Goal: Information Seeking & Learning: Learn about a topic

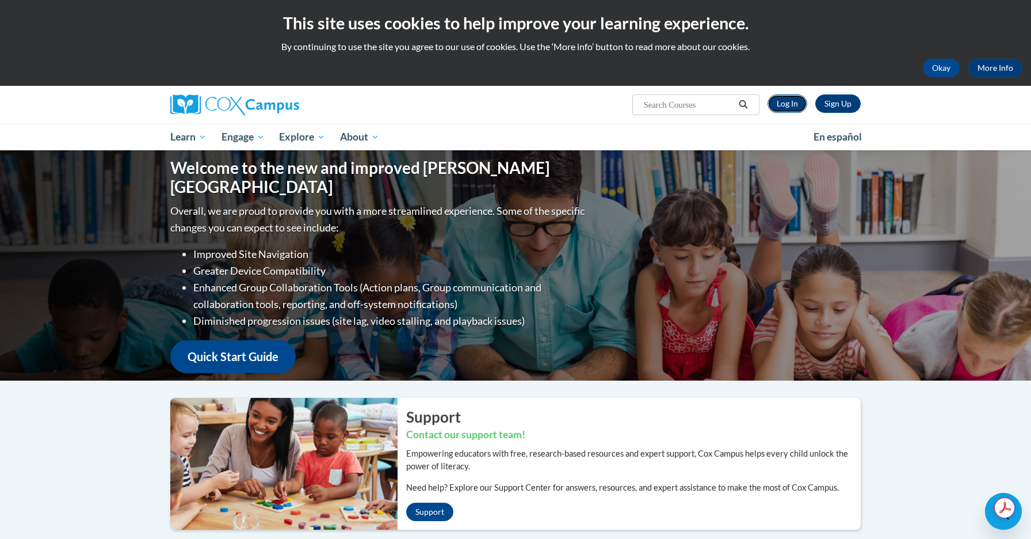
click at [794, 106] on link "Log In" at bounding box center [788, 103] width 40 height 18
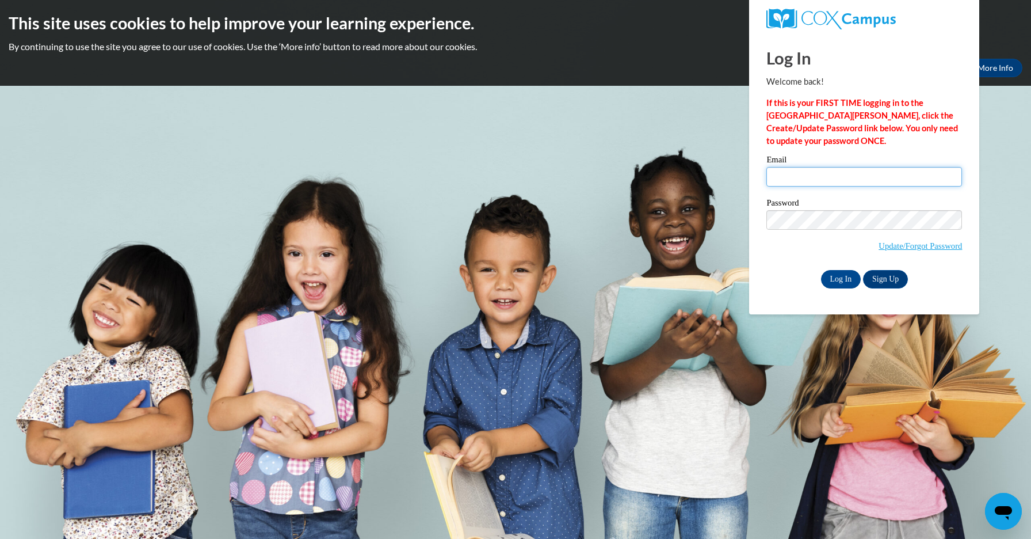
click at [779, 179] on input "Email" at bounding box center [865, 177] width 196 height 20
type input "emma.malloy@icloud.com"
click at [840, 288] on div "Log In Welcome back! If this is your FIRST TIME logging in to the NEW Cox Campu…" at bounding box center [864, 175] width 247 height 280
click at [840, 281] on input "Log In" at bounding box center [841, 279] width 40 height 18
click at [841, 281] on input "Log In" at bounding box center [841, 279] width 40 height 18
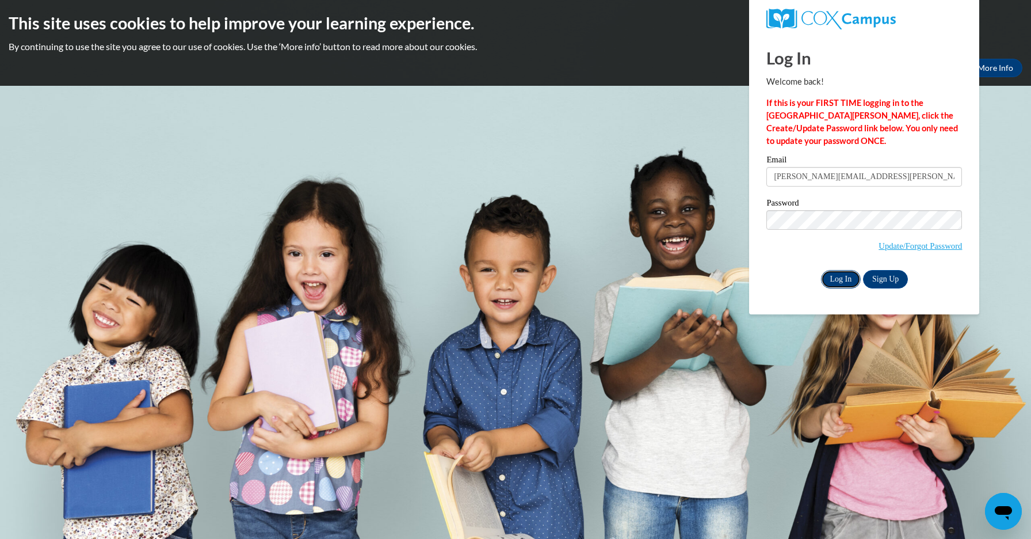
click at [832, 278] on input "Log In" at bounding box center [841, 279] width 40 height 18
click at [841, 276] on input "Log In" at bounding box center [841, 279] width 40 height 18
click at [911, 121] on p "If this is your FIRST TIME logging in to the NEW Cox Campus, click the Create/U…" at bounding box center [865, 122] width 196 height 51
click at [868, 28] on img at bounding box center [831, 19] width 129 height 21
click at [869, 31] on div at bounding box center [864, 19] width 213 height 38
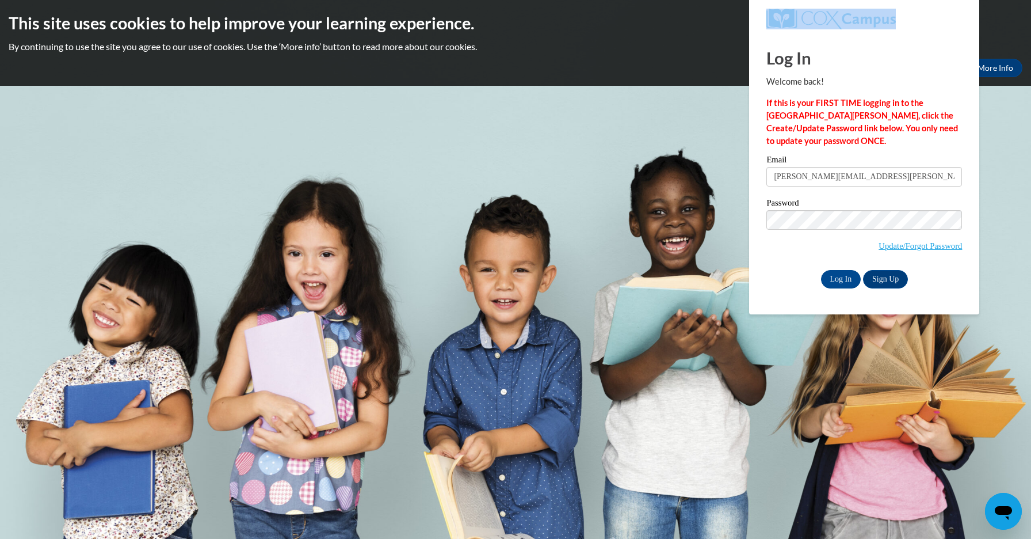
click at [869, 29] on div at bounding box center [864, 19] width 213 height 38
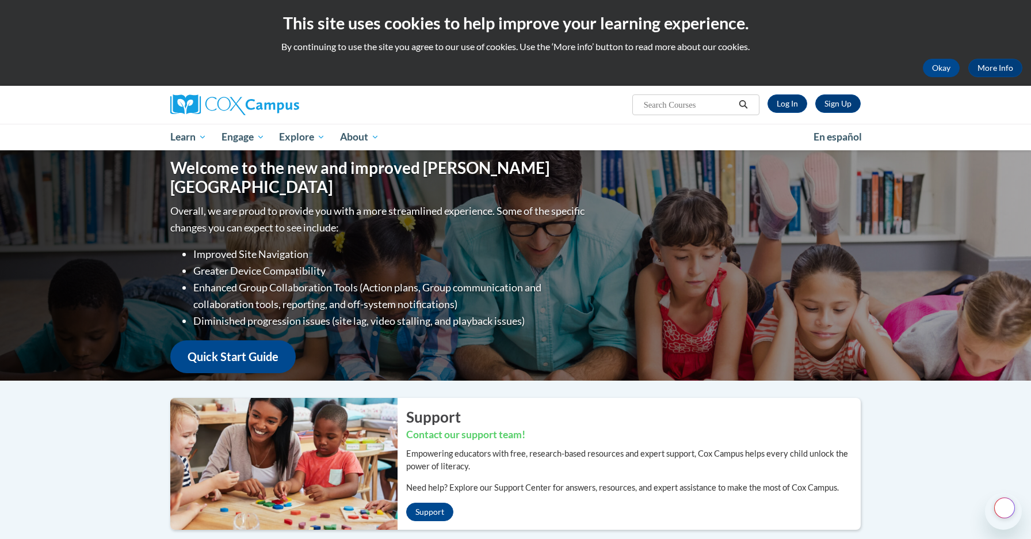
click at [915, 85] on div "This site uses cookies to help improve your learning experience. By continuing …" at bounding box center [515, 43] width 1031 height 86
click at [792, 100] on link "Log In" at bounding box center [788, 103] width 40 height 18
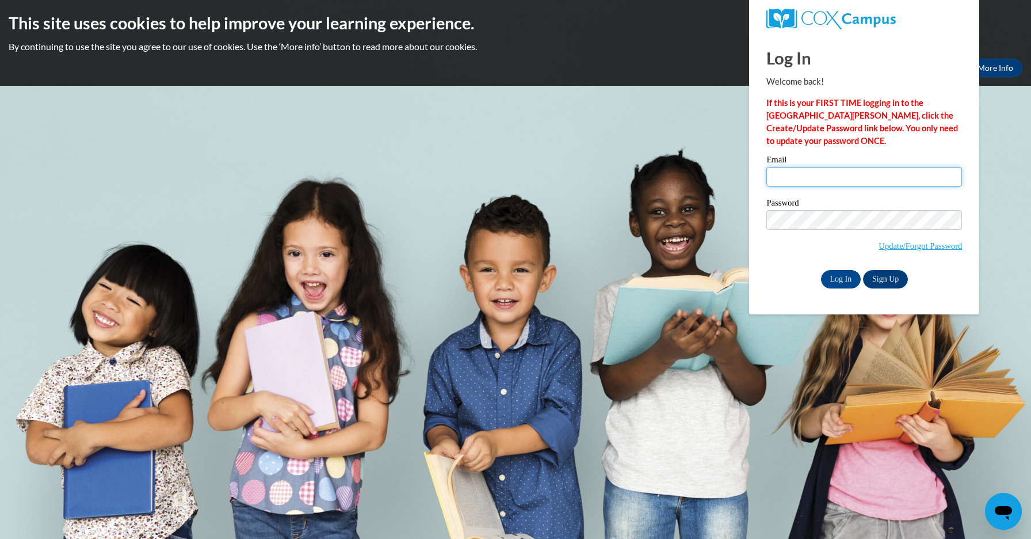
click at [816, 178] on input "Email" at bounding box center [865, 177] width 196 height 20
type input "emma.malloy@icloud.com"
click at [845, 271] on input "Log In" at bounding box center [841, 279] width 40 height 18
click at [856, 49] on h1 "Log In" at bounding box center [865, 58] width 196 height 24
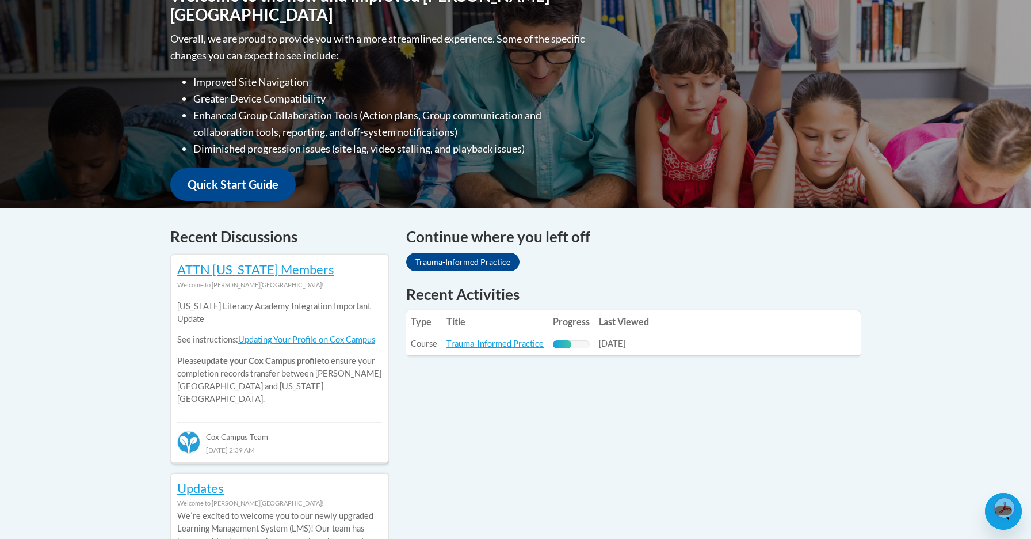
scroll to position [288, 0]
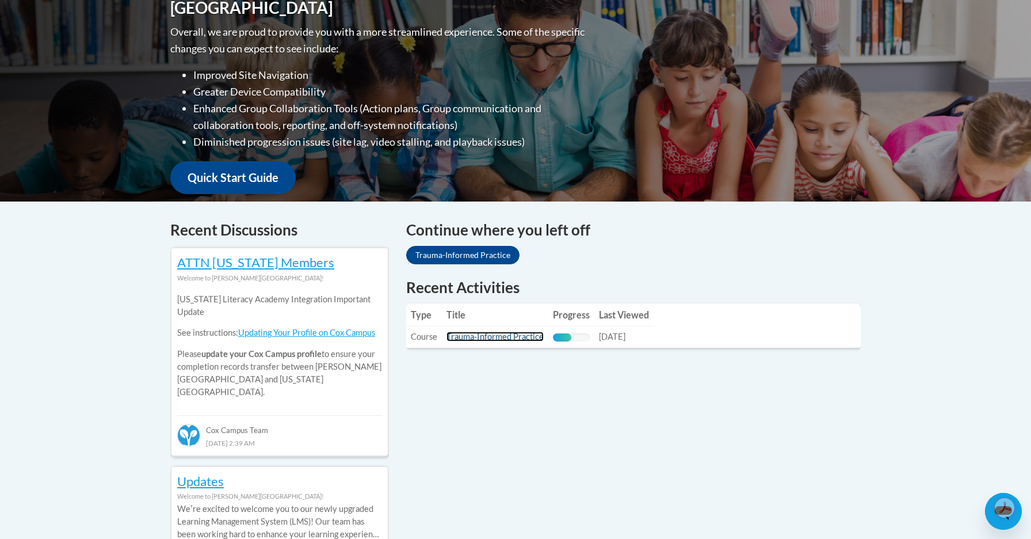
click at [491, 338] on link "Trauma-Informed Practice" at bounding box center [495, 337] width 97 height 10
click at [508, 340] on link "Trauma-Informed Practice" at bounding box center [495, 337] width 97 height 10
click at [534, 338] on link "Trauma-Informed Practice" at bounding box center [495, 337] width 97 height 10
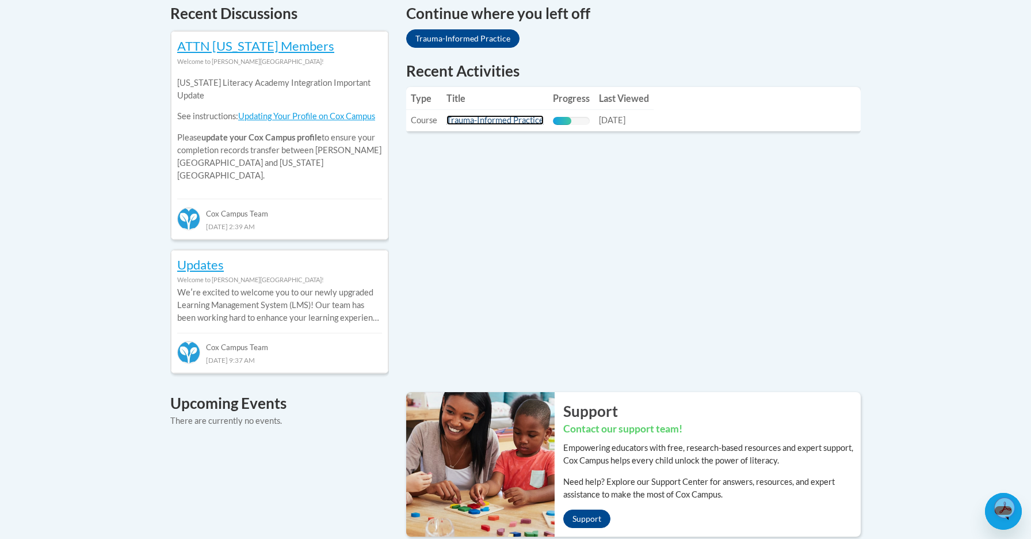
scroll to position [505, 0]
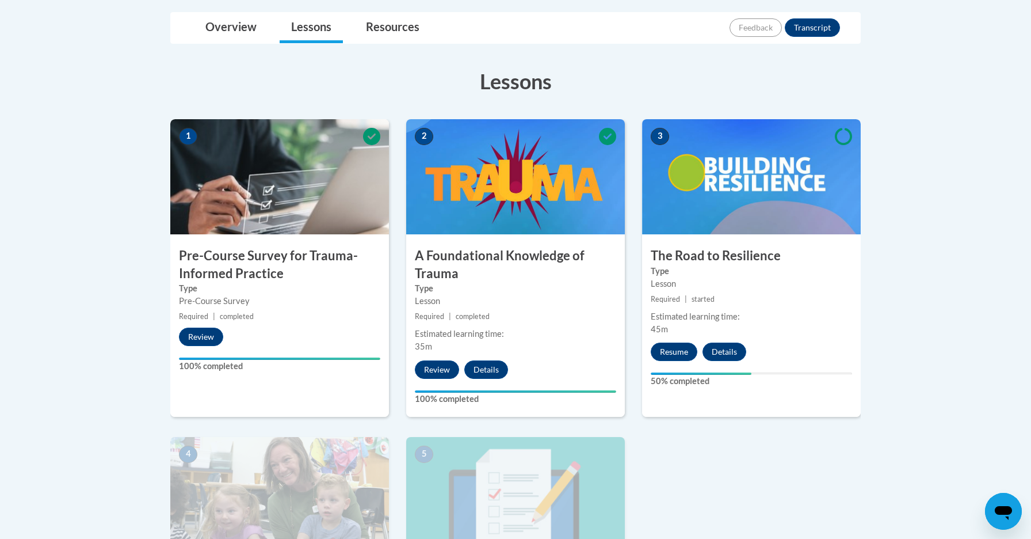
scroll to position [285, 0]
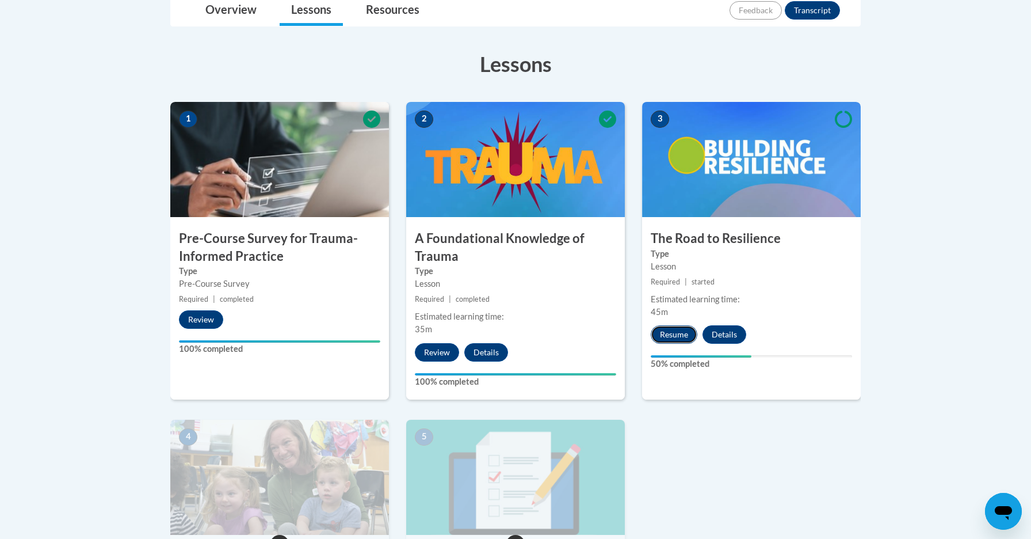
click at [671, 339] on button "Resume" at bounding box center [674, 334] width 47 height 18
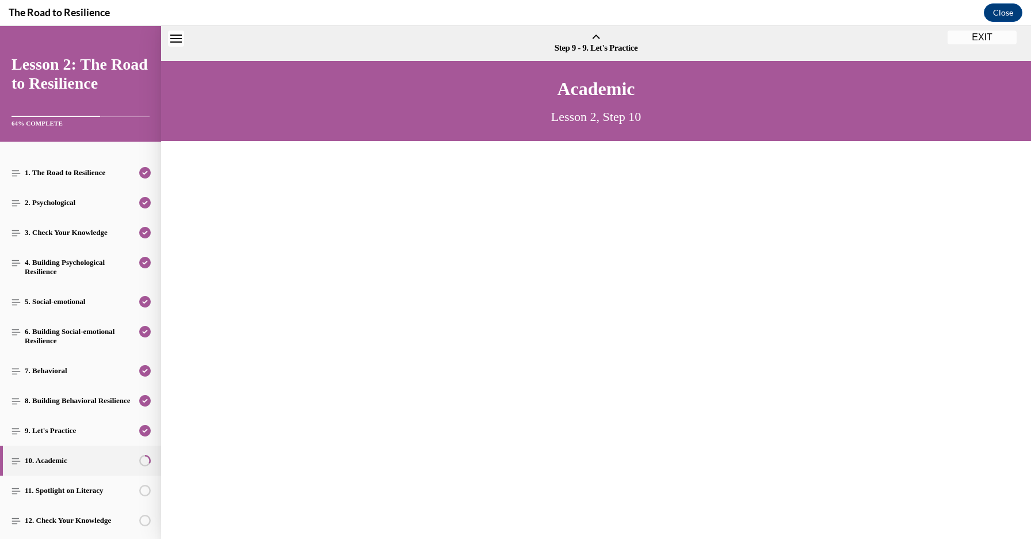
scroll to position [35, 0]
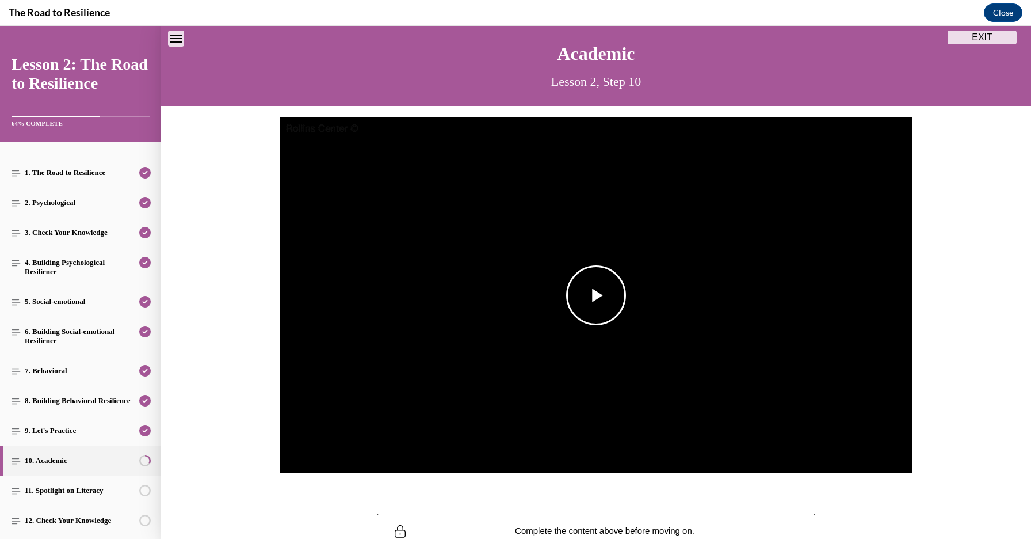
click at [596, 295] on span "Video player" at bounding box center [596, 295] width 0 height 0
drag, startPoint x: 367, startPoint y: 454, endPoint x: 309, endPoint y: 457, distance: 58.2
click at [309, 457] on div "Play Loaded : 17.20% 0:00 0:00 Remaining Time - 2:56 1x Playback Rate 1x 2x 1.7…" at bounding box center [596, 451] width 633 height 43
click at [873, 452] on span "Video player" at bounding box center [872, 452] width 23 height 0
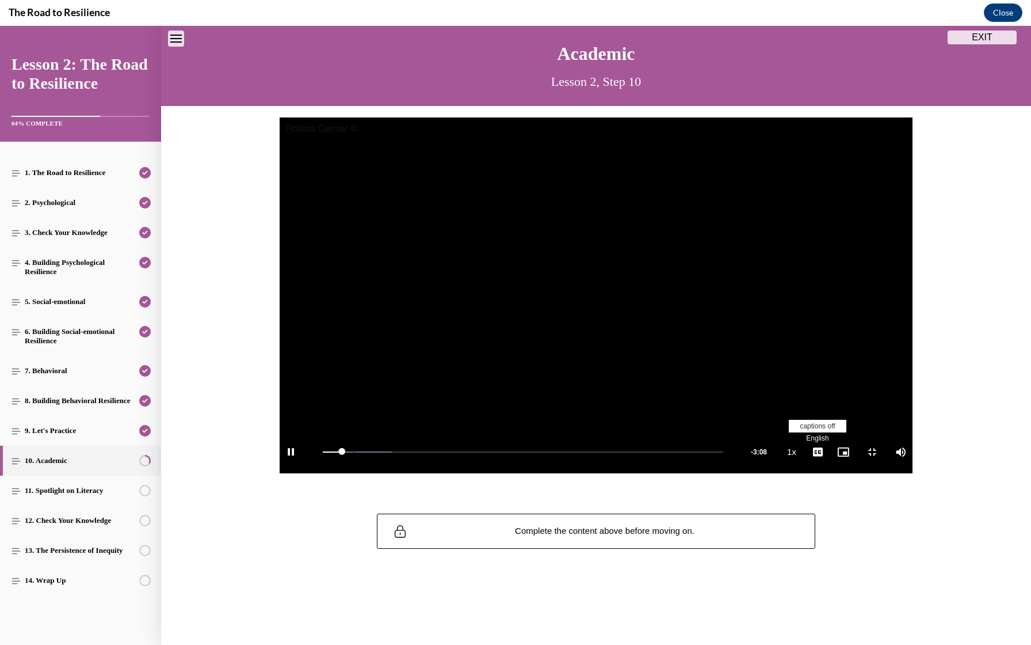
click at [847, 445] on li "English" at bounding box center [818, 438] width 58 height 13
click at [747, 337] on video "Video player" at bounding box center [596, 295] width 633 height 356
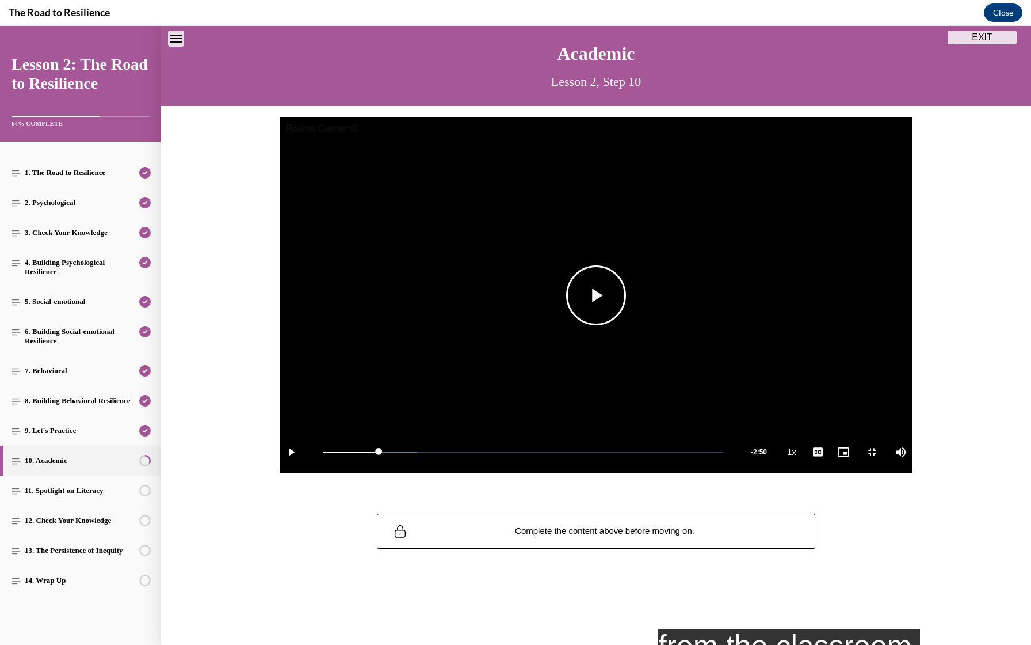
click at [596, 295] on span "Video player" at bounding box center [596, 295] width 0 height 0
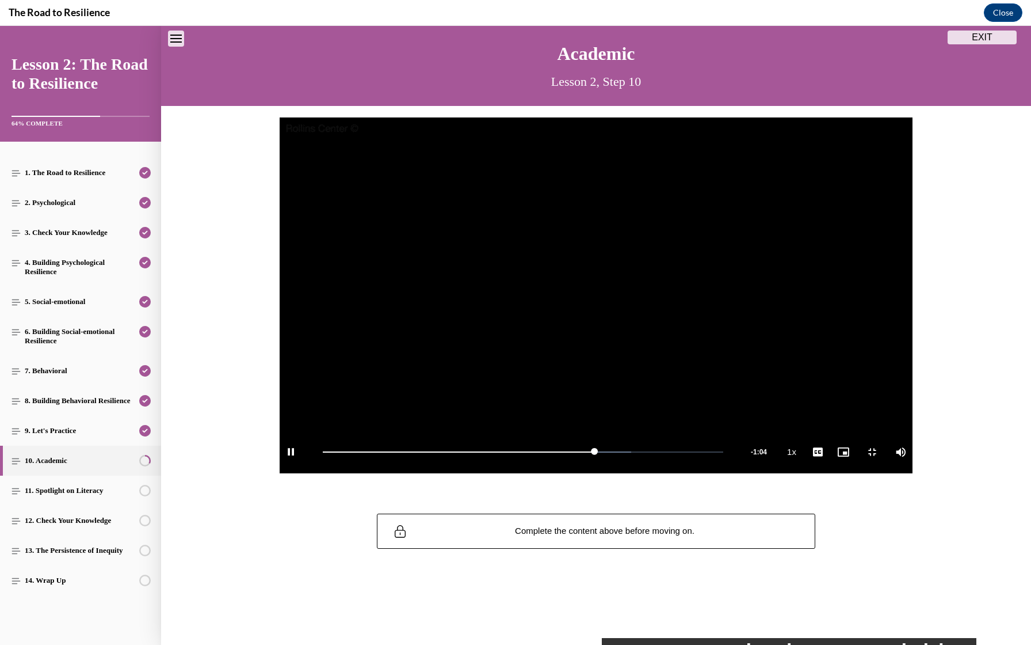
click at [560, 280] on video "Video player" at bounding box center [596, 295] width 633 height 356
click at [498, 290] on video "Video player" at bounding box center [596, 295] width 633 height 356
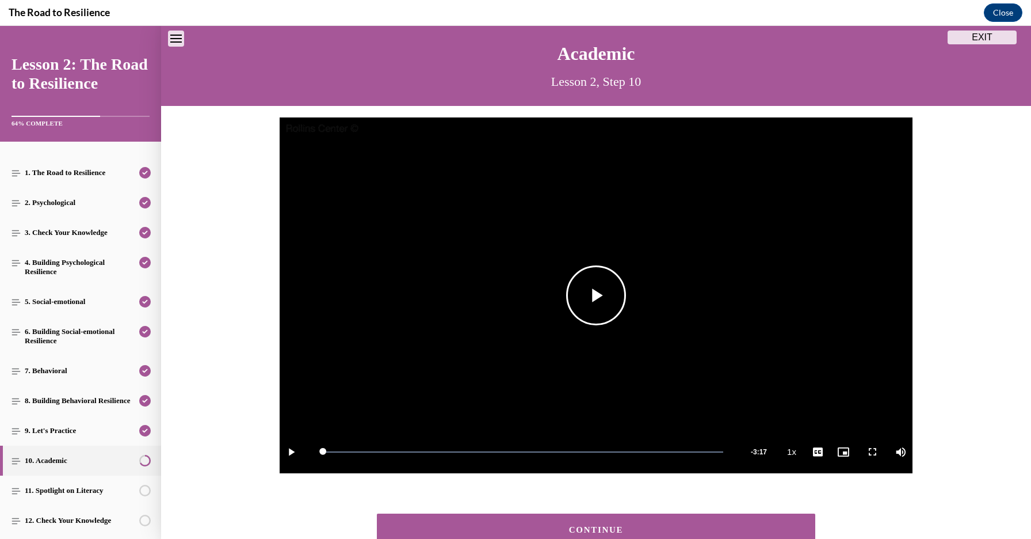
scroll to position [115, 0]
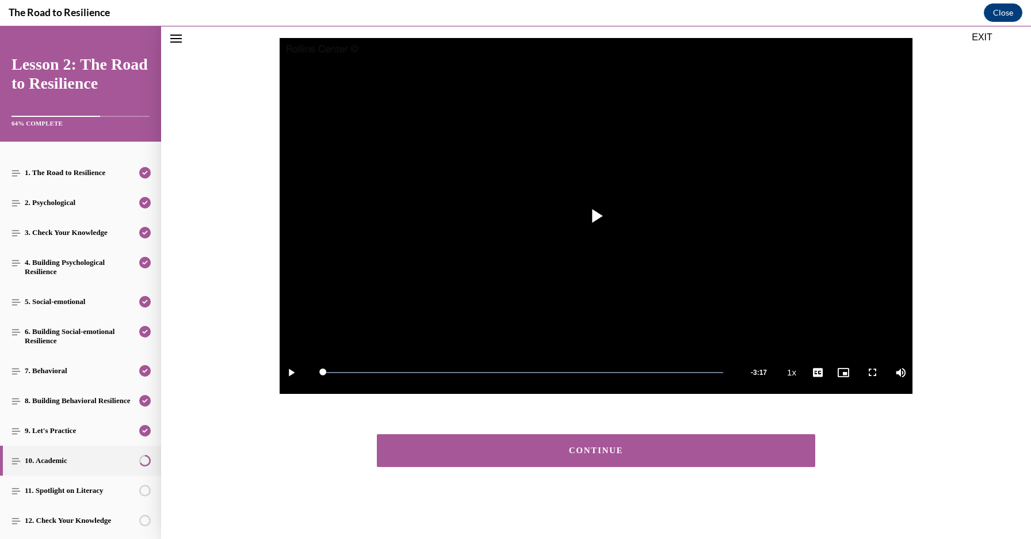
click at [562, 456] on button "CONTINUE" at bounding box center [596, 450] width 439 height 33
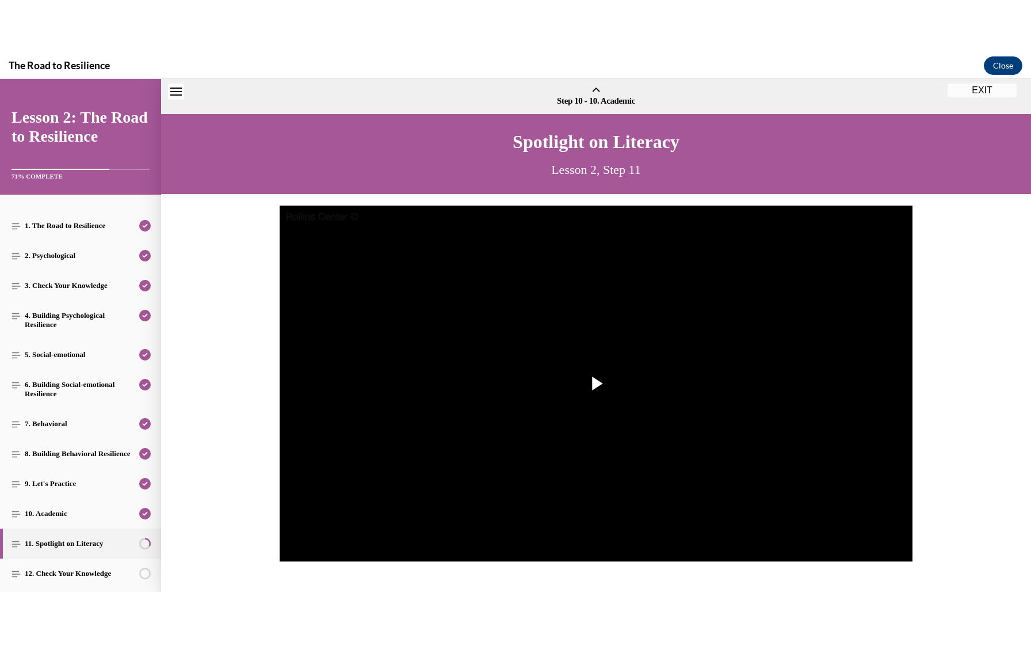
scroll to position [36, 0]
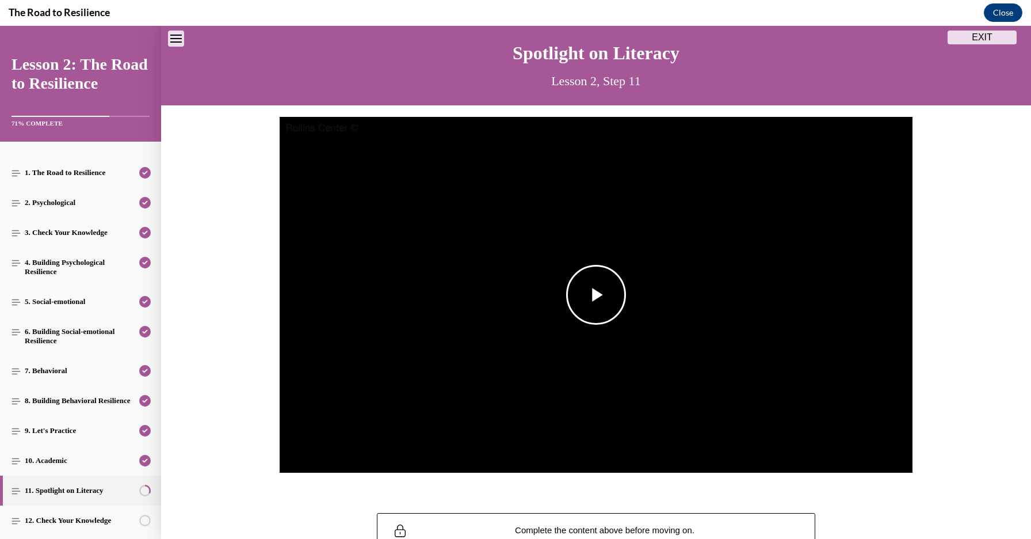
click at [596, 295] on span "Video player" at bounding box center [596, 295] width 0 height 0
click at [673, 348] on video "Video player" at bounding box center [596, 295] width 633 height 356
click at [596, 295] on span "Video player" at bounding box center [596, 295] width 0 height 0
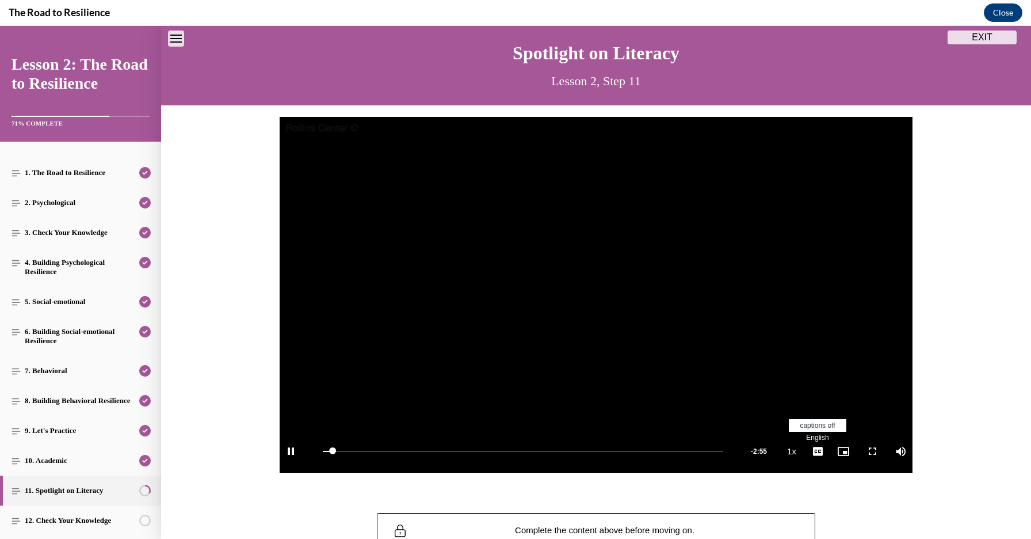
click at [818, 440] on span "English" at bounding box center [817, 437] width 22 height 8
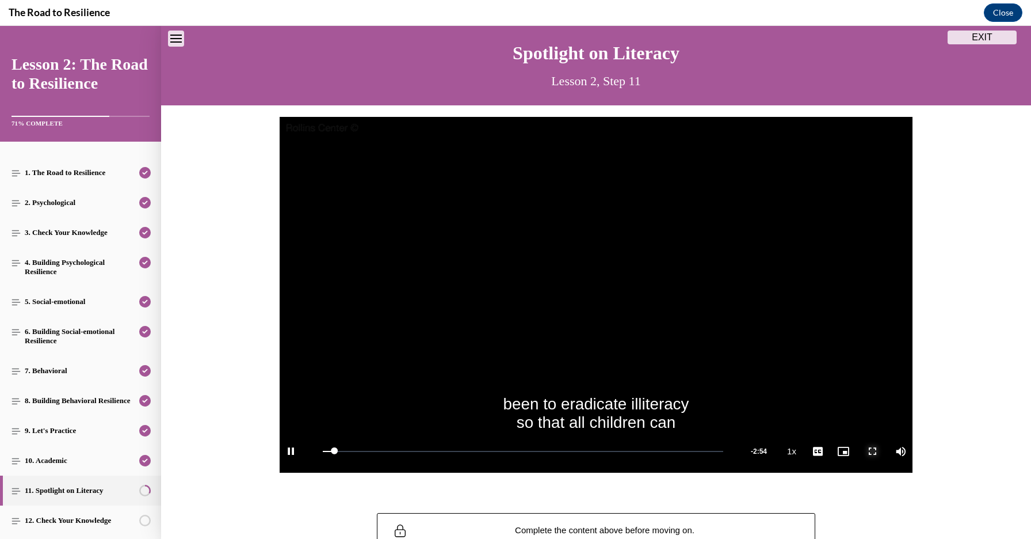
click at [873, 451] on span "Video player" at bounding box center [872, 451] width 23 height 0
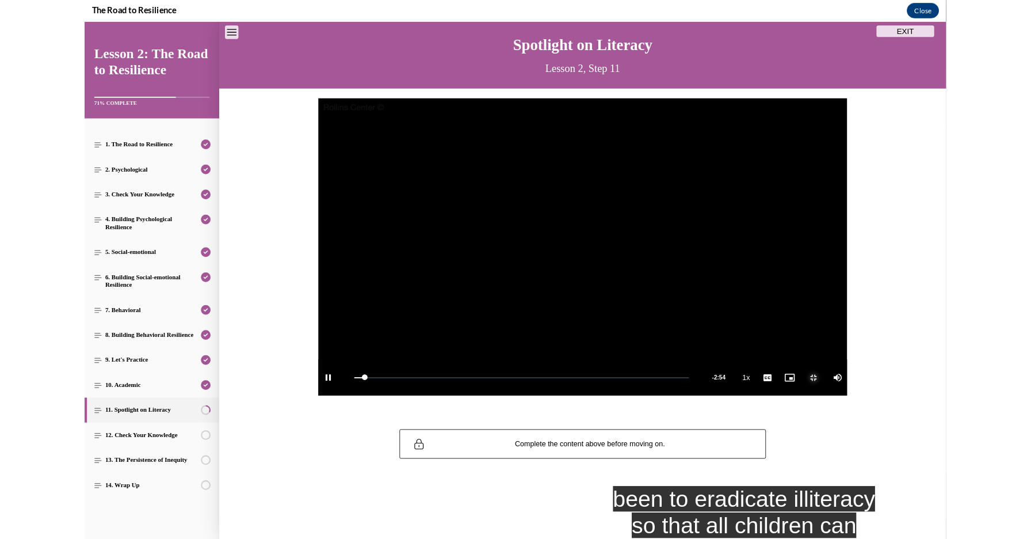
scroll to position [35, 0]
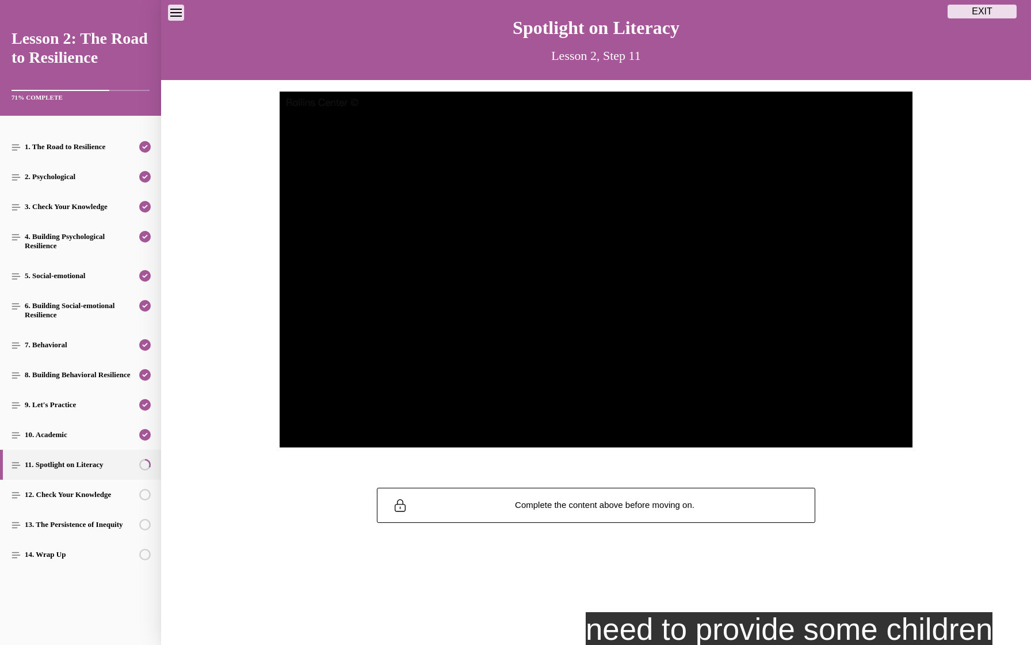
click at [861, 404] on button "Exit Fullscreen" at bounding box center [872, 425] width 23 height 43
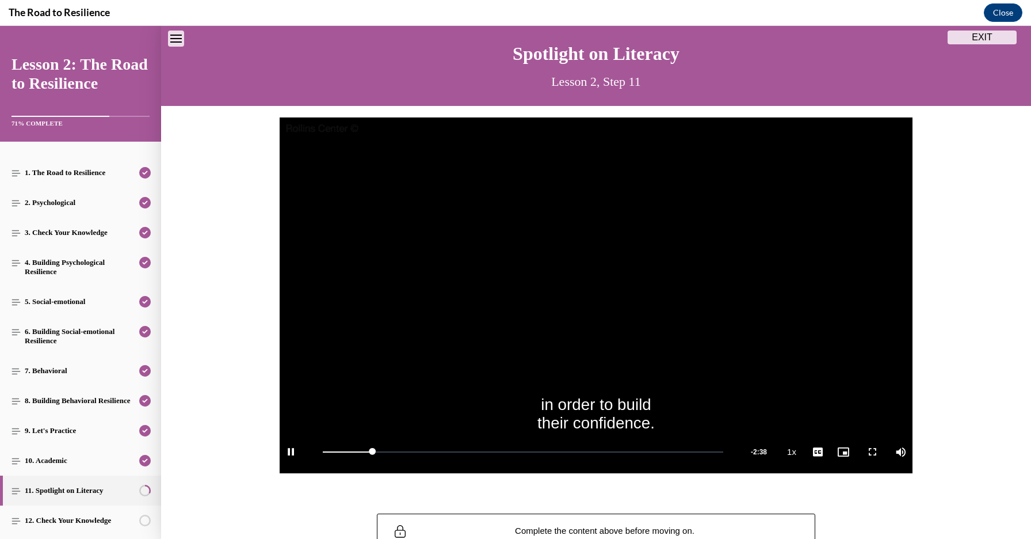
click at [757, 341] on video "Video player" at bounding box center [596, 295] width 633 height 356
click at [872, 452] on span "Video player" at bounding box center [872, 452] width 23 height 0
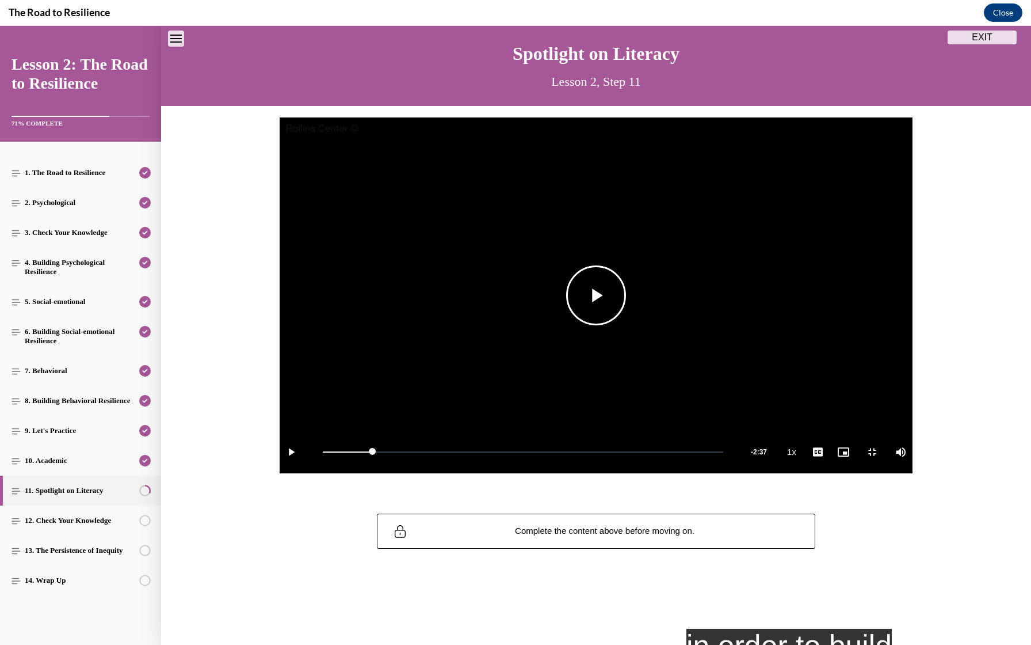
click at [596, 295] on span "Video player" at bounding box center [596, 295] width 0 height 0
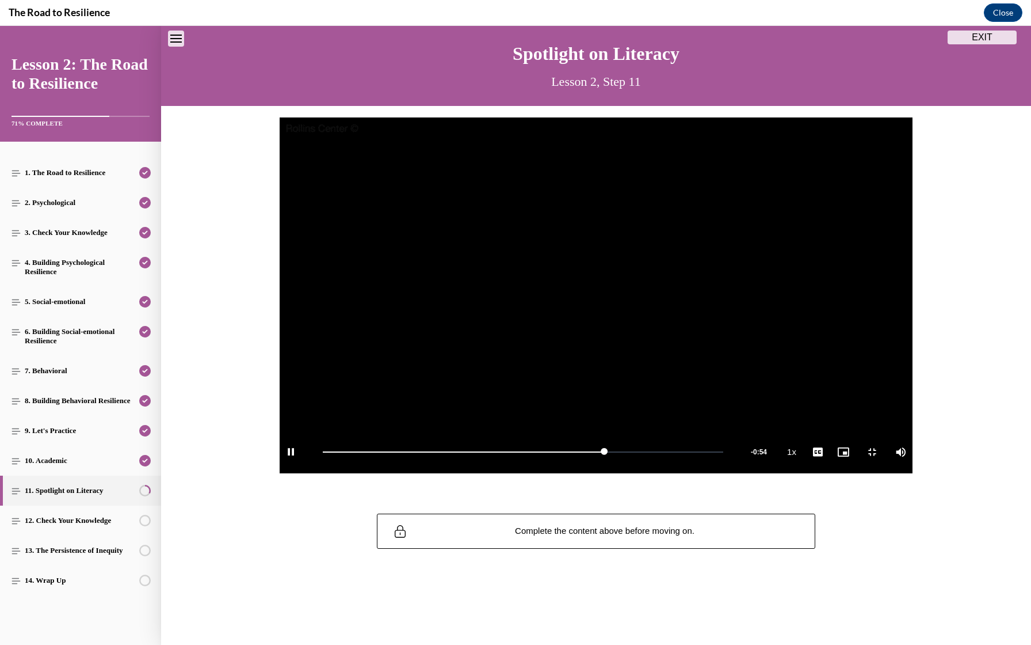
click at [568, 210] on video "Video player" at bounding box center [596, 295] width 633 height 356
click at [596, 295] on span "Video player" at bounding box center [596, 295] width 0 height 0
click at [611, 430] on video "Video player" at bounding box center [596, 295] width 633 height 356
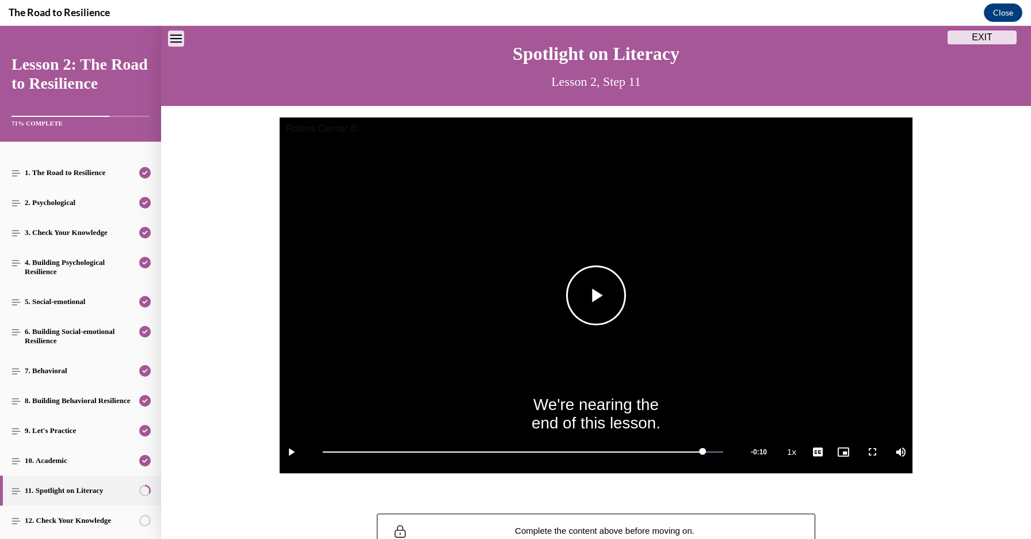
click at [596, 295] on span "Video player" at bounding box center [596, 295] width 0 height 0
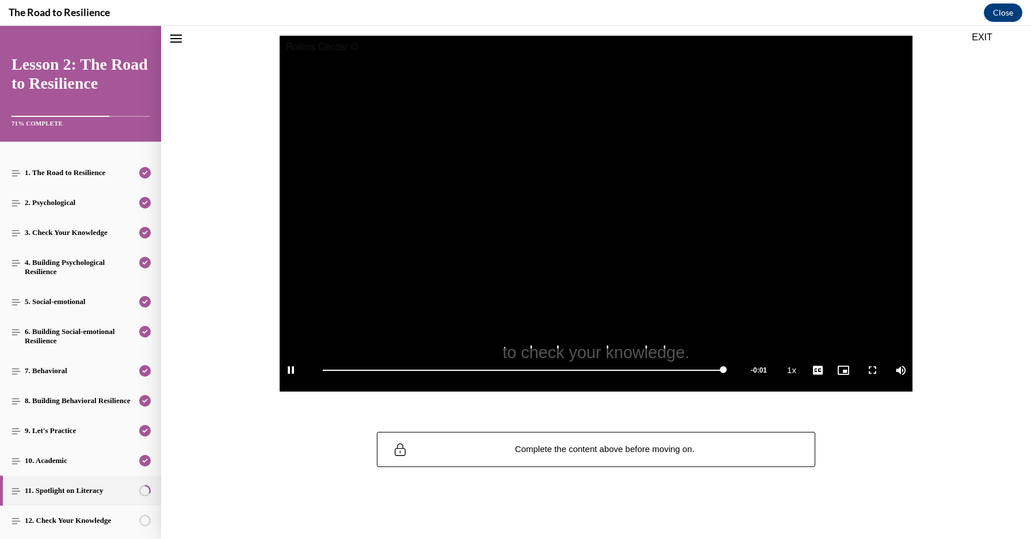
scroll to position [115, 0]
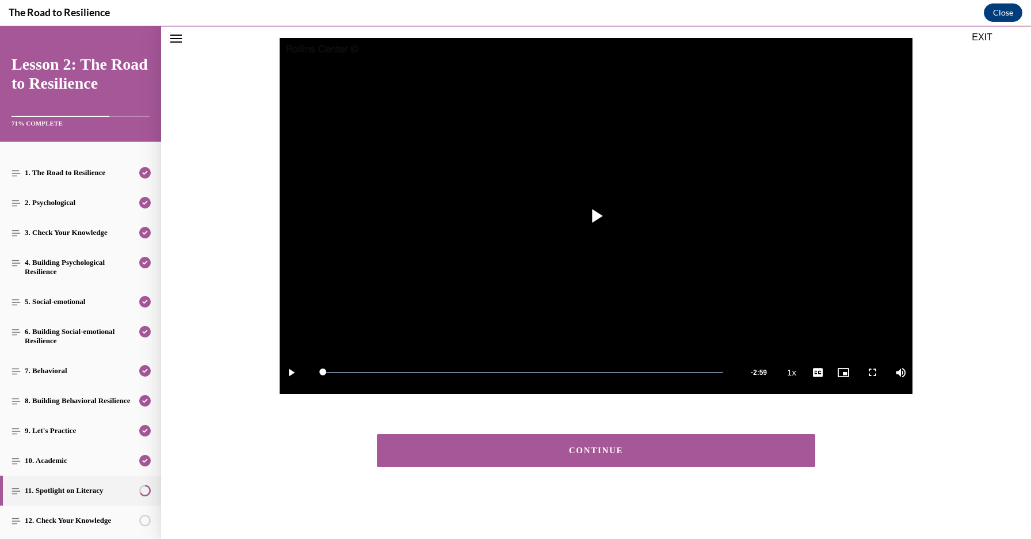
click at [616, 451] on div "CONTINUE" at bounding box center [596, 450] width 403 height 9
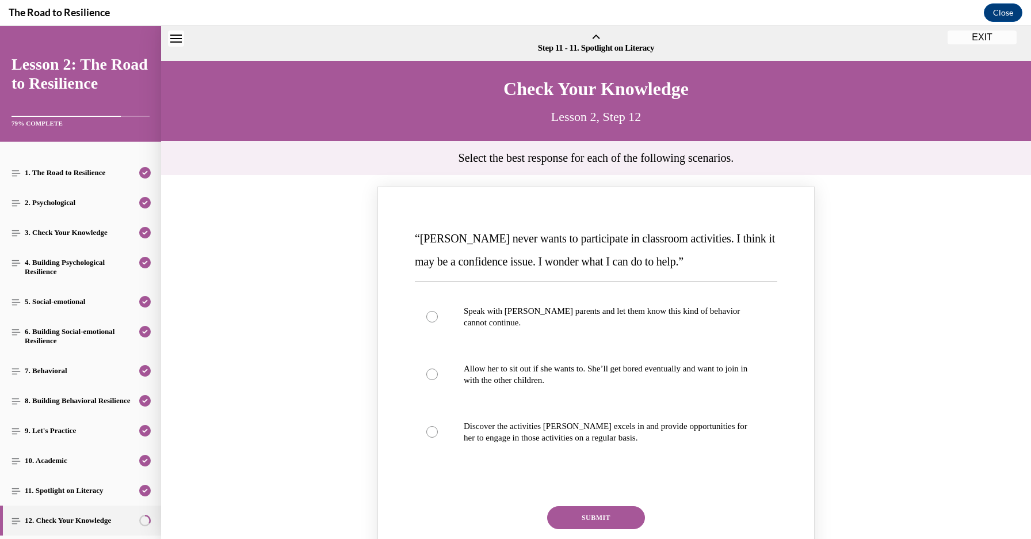
scroll to position [36, 0]
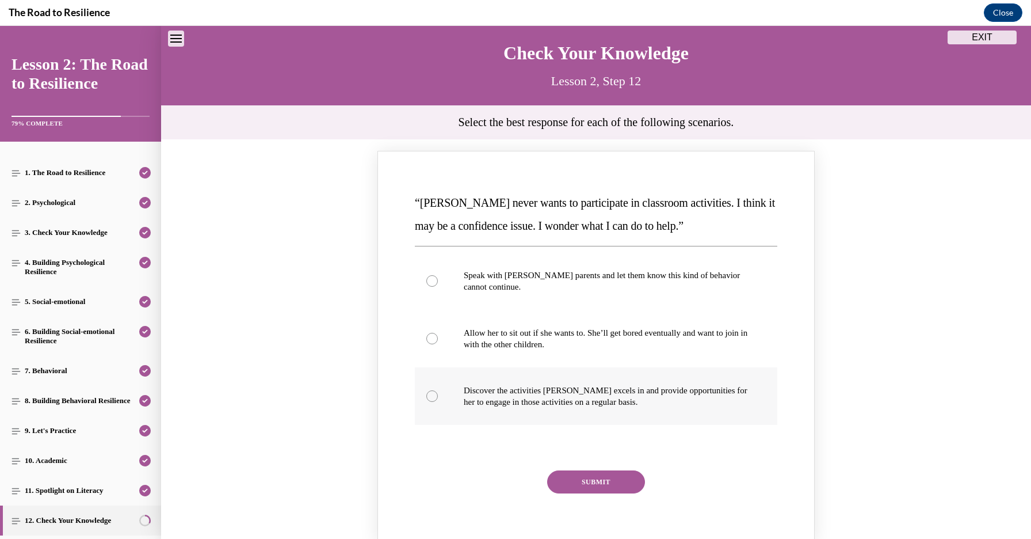
click at [624, 397] on p "Discover the activities Mattison excels in and provide opportunities for her to…" at bounding box center [606, 395] width 285 height 23
click at [438, 397] on input "Discover the activities Mattison excels in and provide opportunities for her to…" at bounding box center [432, 396] width 12 height 12
radio input "true"
click at [611, 482] on button "SUBMIT" at bounding box center [596, 481] width 98 height 23
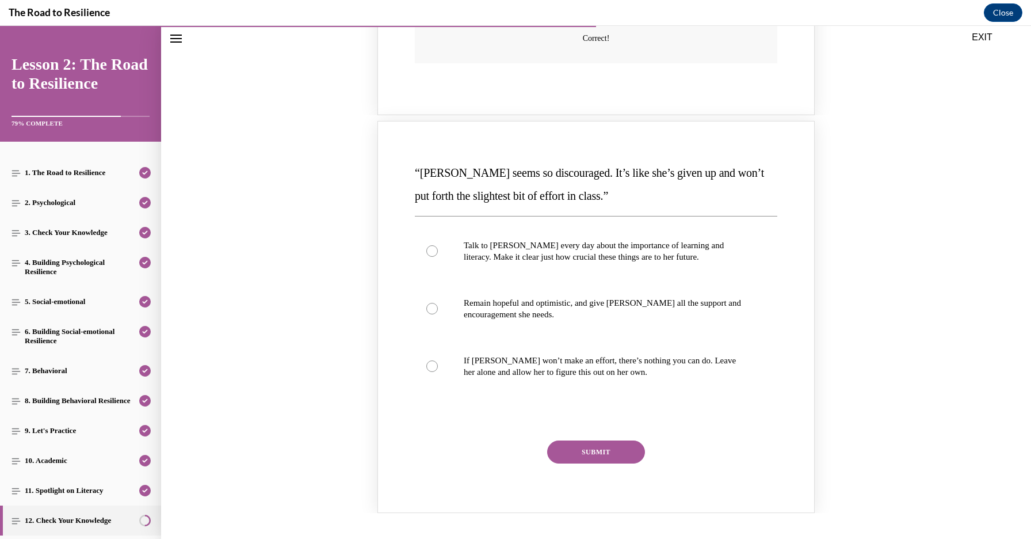
scroll to position [567, 0]
click at [526, 313] on p "Remain hopeful and optimistic, and give Alyson all the support and encouragemen…" at bounding box center [606, 309] width 285 height 23
click at [438, 313] on input "Remain hopeful and optimistic, and give Alyson all the support and encouragemen…" at bounding box center [432, 309] width 12 height 12
radio input "true"
click at [572, 460] on button "SUBMIT" at bounding box center [596, 452] width 98 height 23
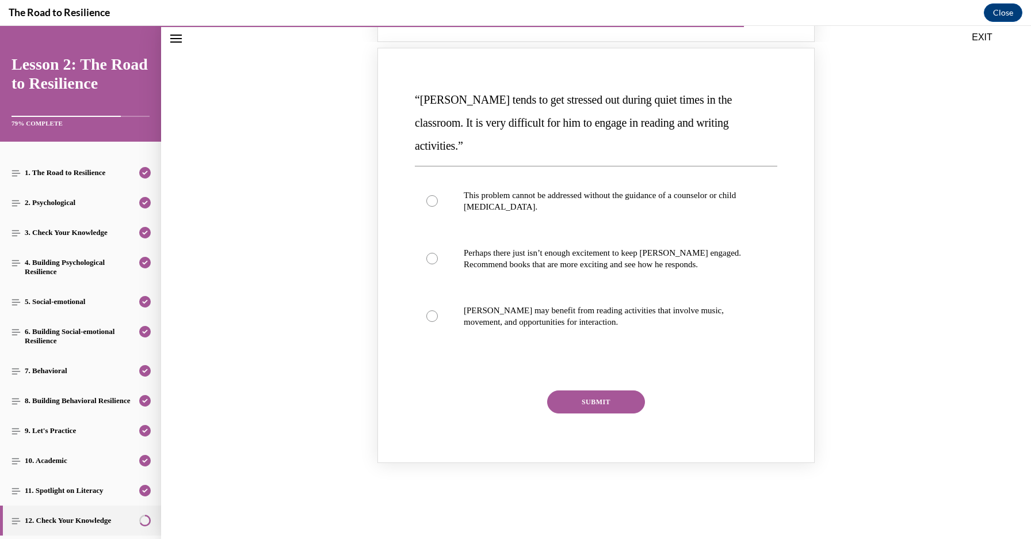
scroll to position [1154, 0]
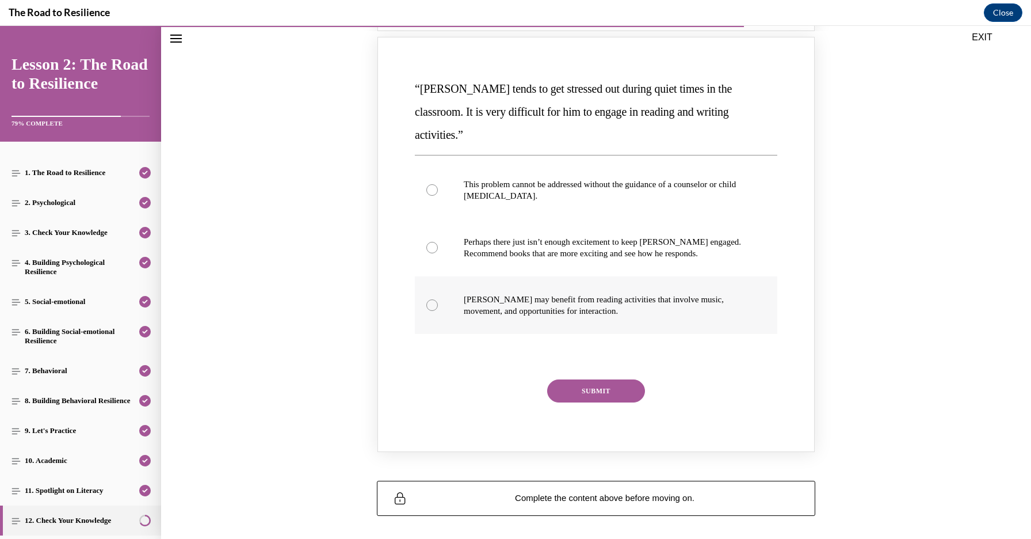
click at [527, 294] on p "Harrison may benefit from reading activities that involve music, movement, and …" at bounding box center [606, 305] width 285 height 23
click at [438, 299] on input "Harrison may benefit from reading activities that involve music, movement, and …" at bounding box center [432, 305] width 12 height 12
radio input "true"
click at [584, 379] on button "SUBMIT" at bounding box center [596, 390] width 98 height 23
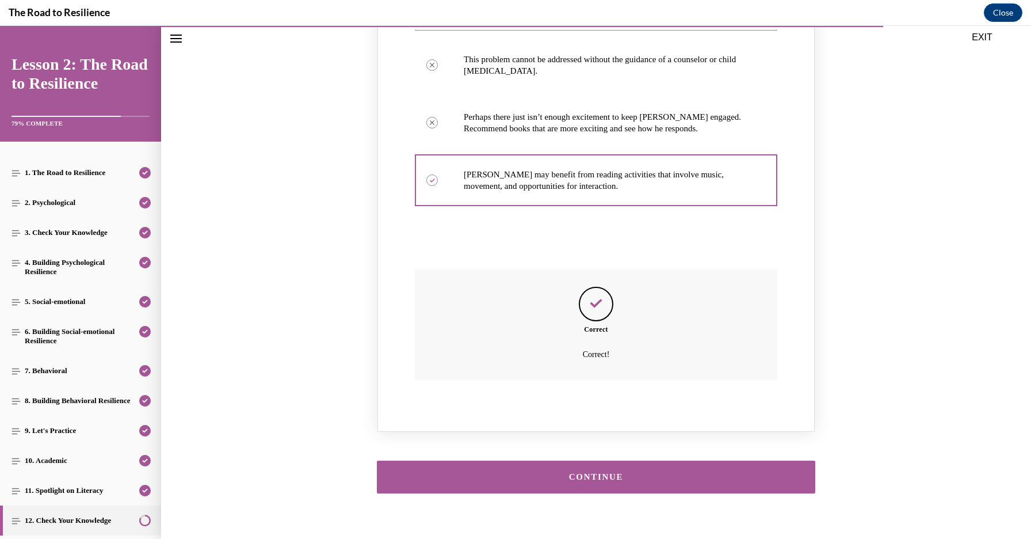
scroll to position [1282, 0]
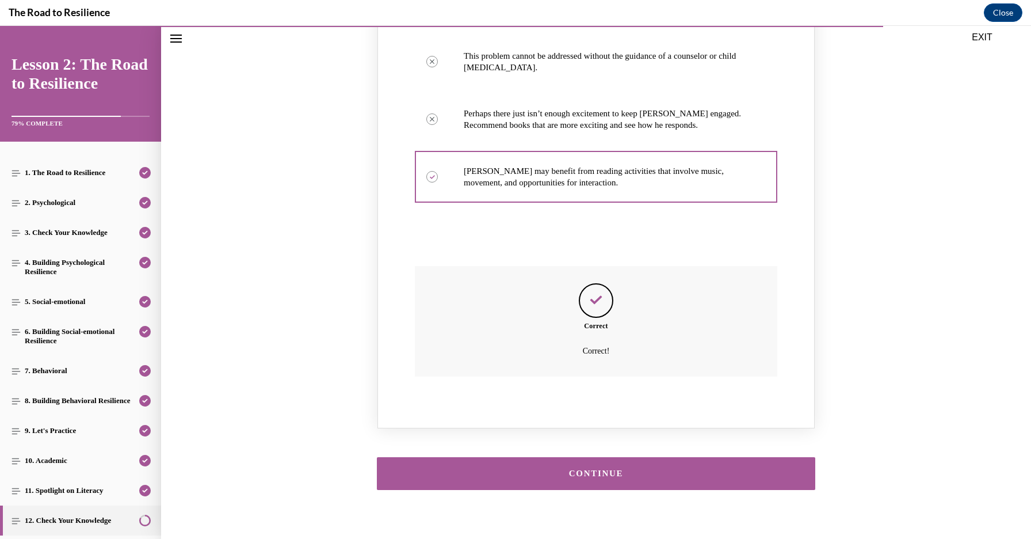
click at [569, 458] on button "CONTINUE" at bounding box center [596, 473] width 439 height 33
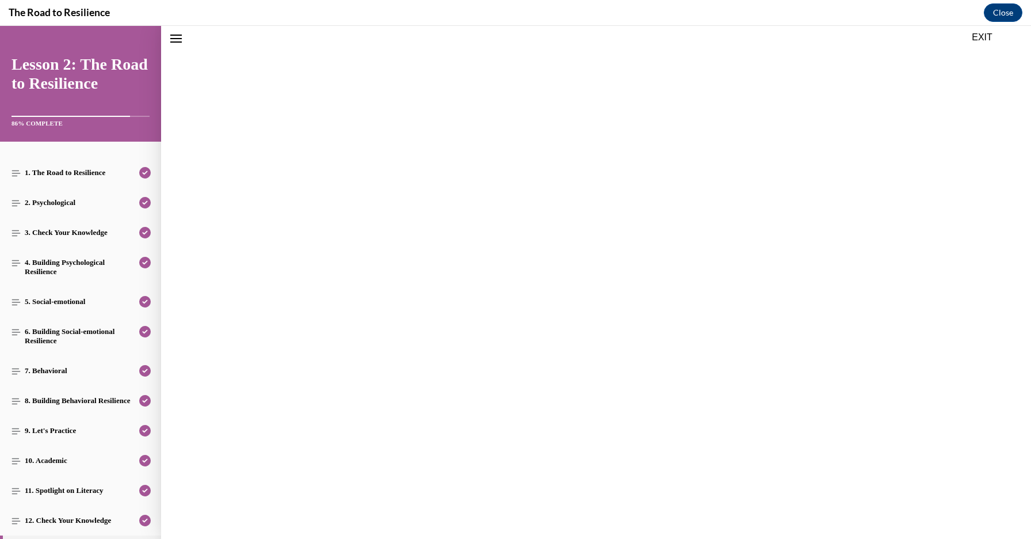
scroll to position [36, 0]
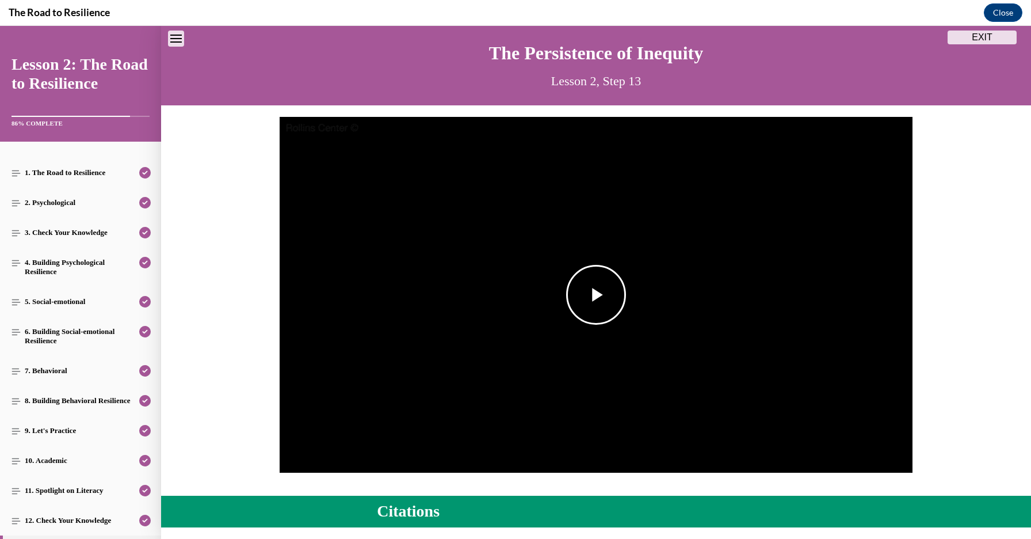
click at [596, 295] on span "Video player" at bounding box center [596, 295] width 0 height 0
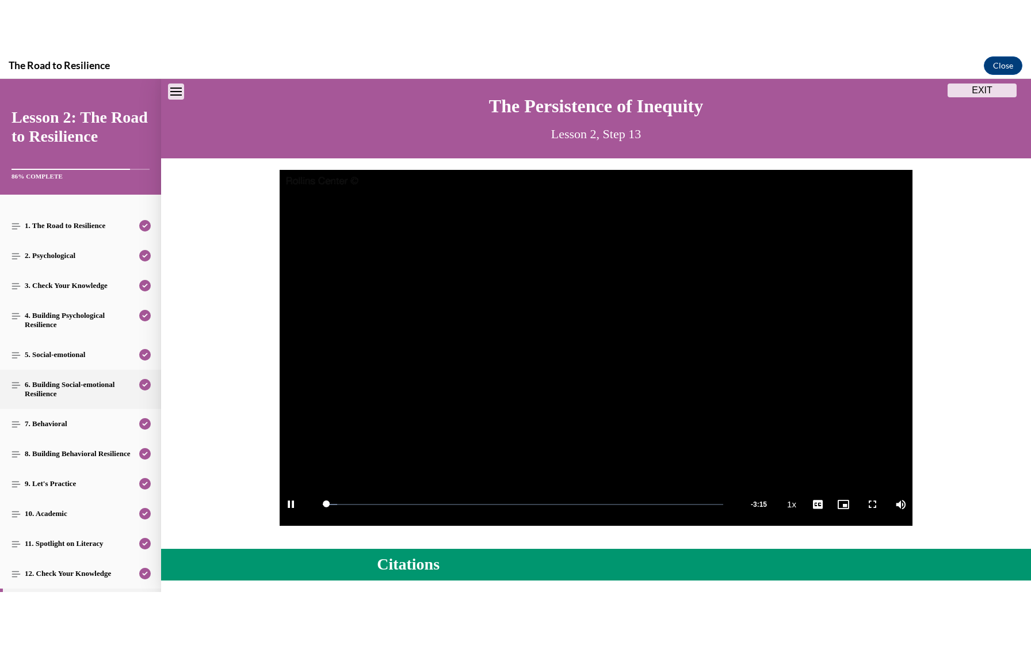
scroll to position [96, 0]
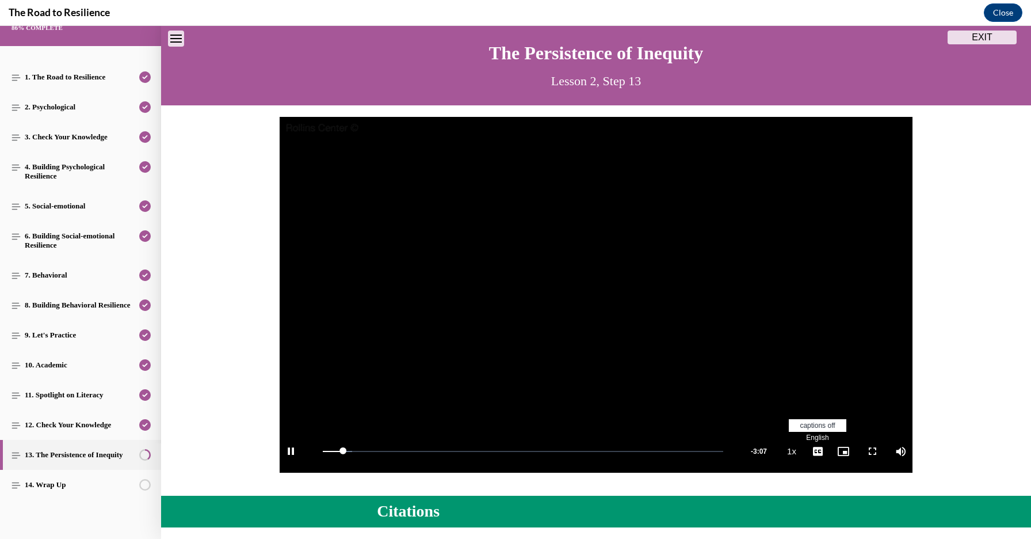
click at [822, 436] on span "English" at bounding box center [817, 437] width 22 height 8
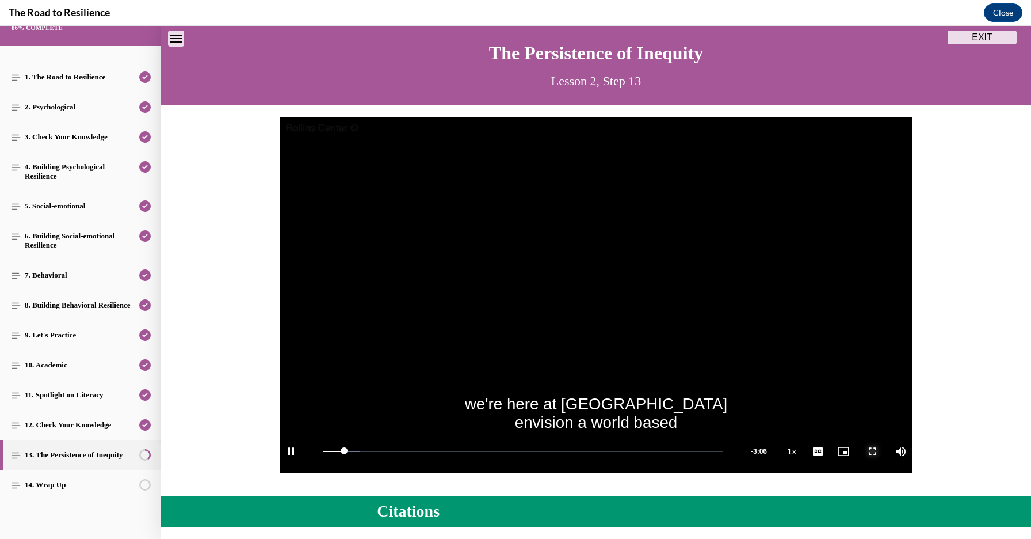
click at [873, 451] on span "Video player" at bounding box center [872, 451] width 23 height 0
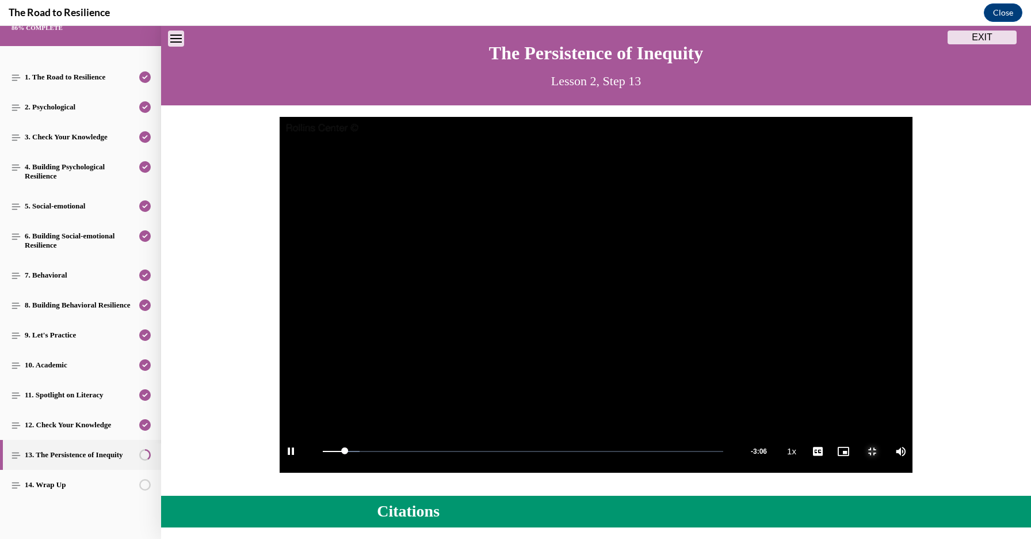
scroll to position [0, 0]
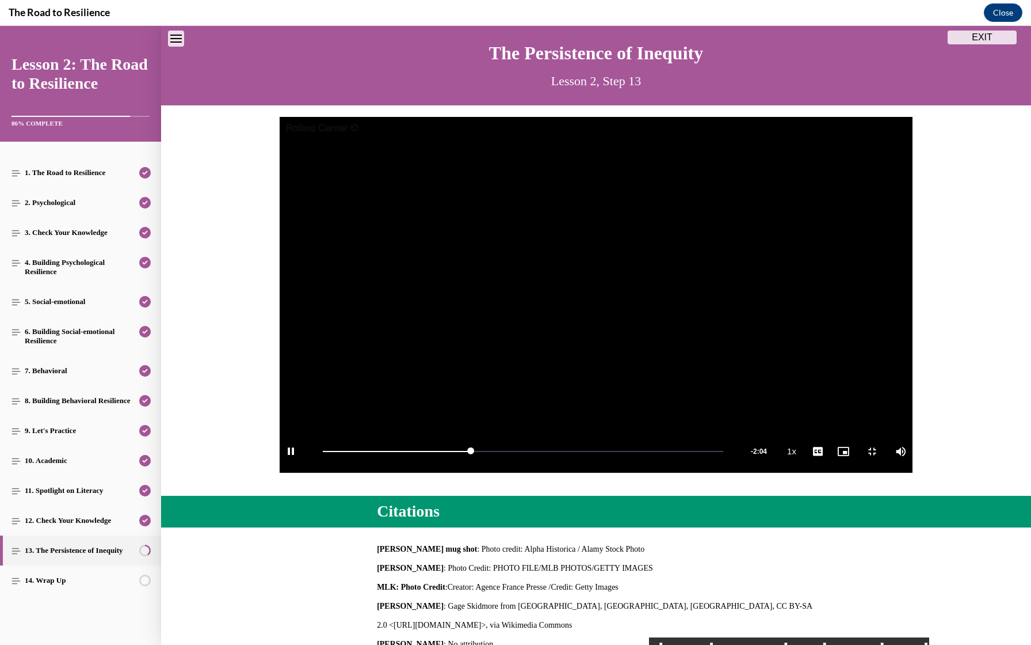
click at [786, 364] on video "Video player" at bounding box center [596, 295] width 633 height 356
click at [570, 398] on video "Video player" at bounding box center [596, 295] width 633 height 356
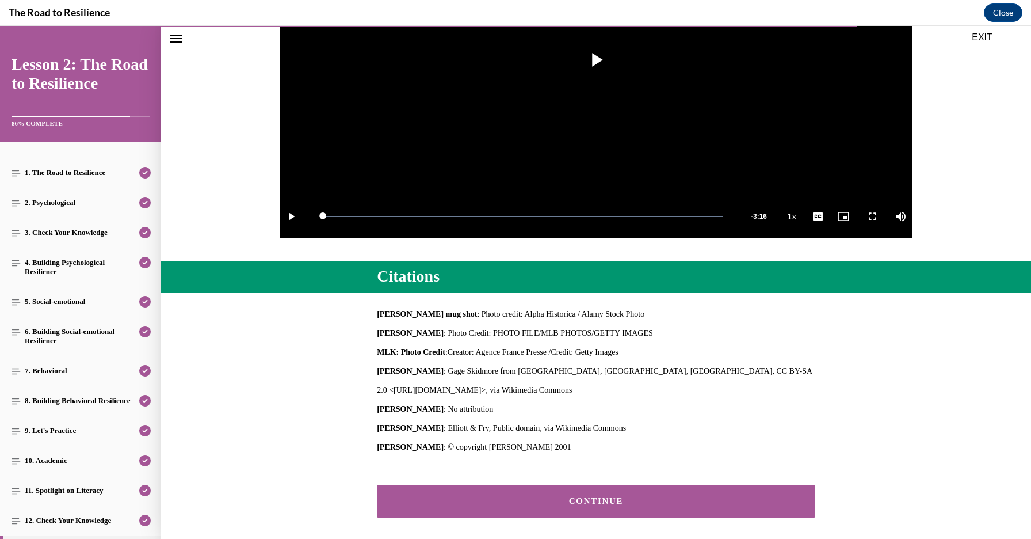
scroll to position [321, 0]
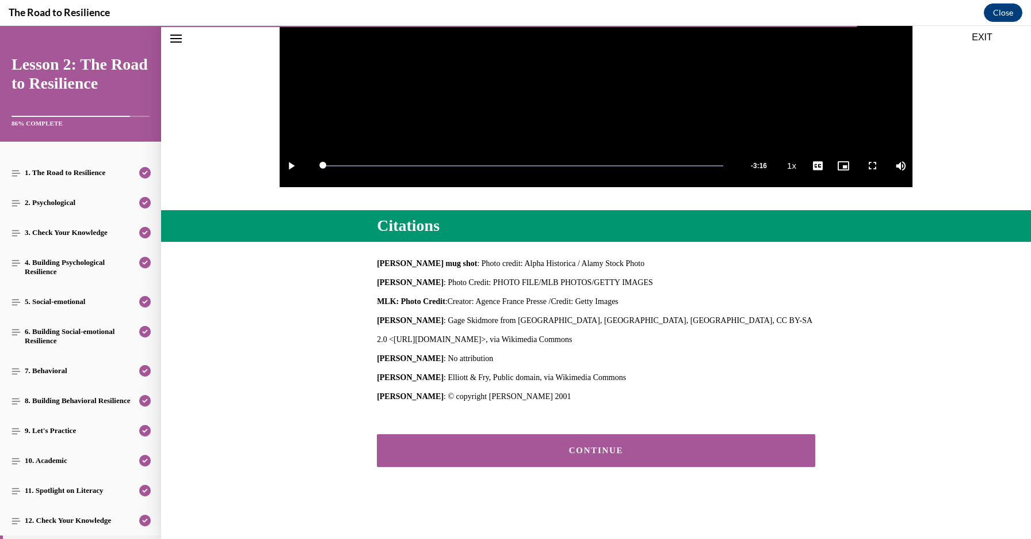
click at [494, 464] on button "CONTINUE" at bounding box center [596, 450] width 439 height 33
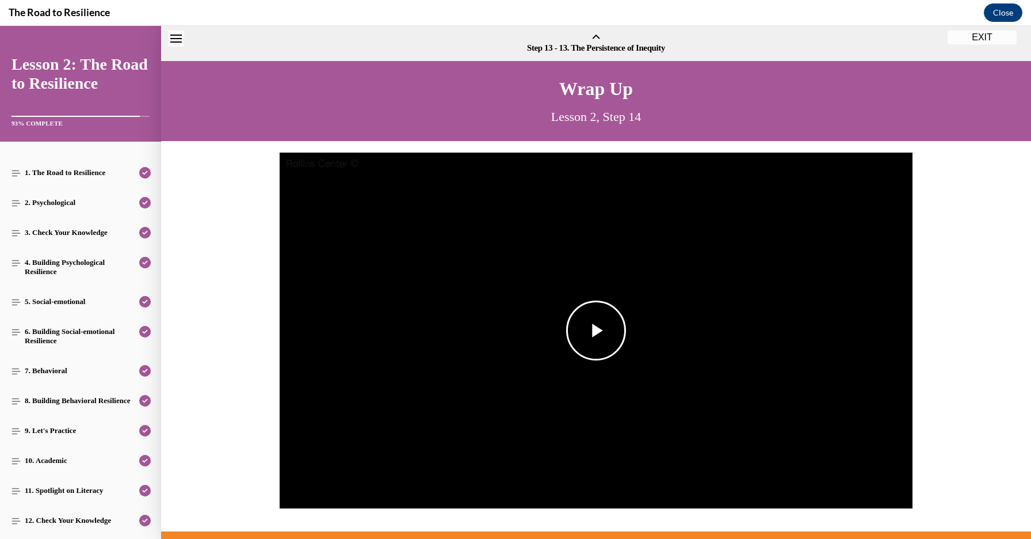
scroll to position [36, 0]
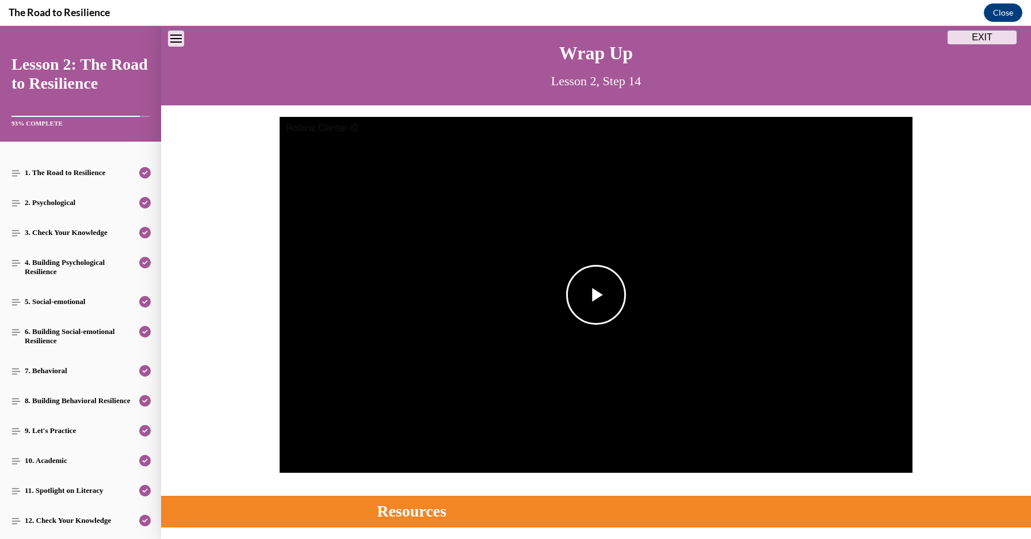
click at [596, 295] on span "Video player" at bounding box center [596, 295] width 0 height 0
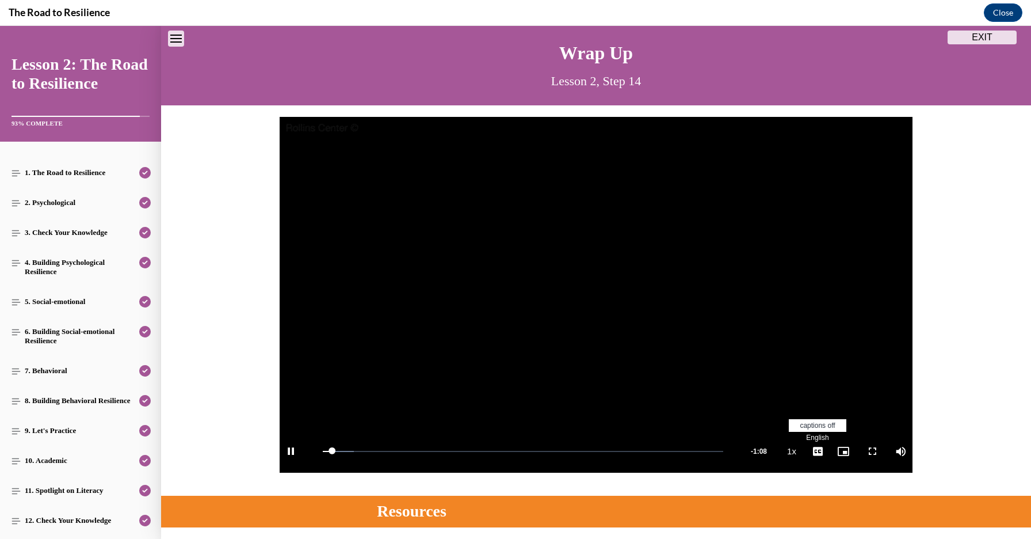
click at [818, 439] on span "English" at bounding box center [817, 437] width 22 height 8
click at [872, 451] on span "Video player" at bounding box center [872, 451] width 23 height 0
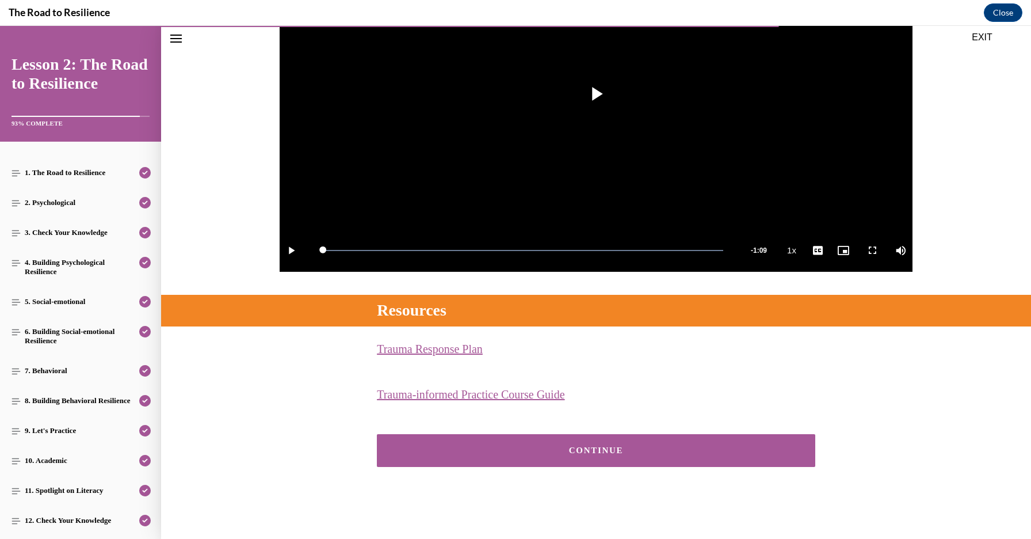
click at [643, 448] on div "CONTINUE" at bounding box center [596, 450] width 403 height 9
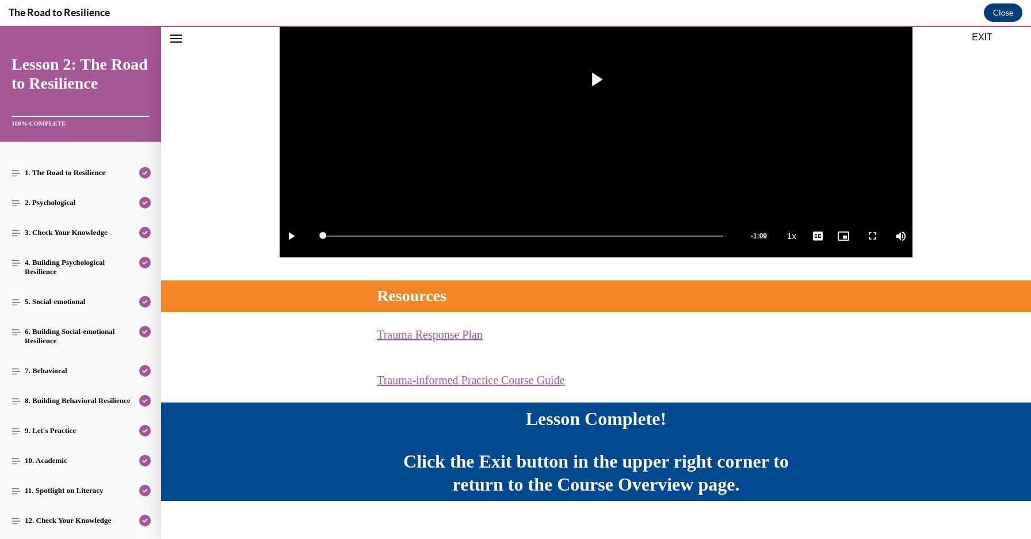
scroll to position [267, 0]
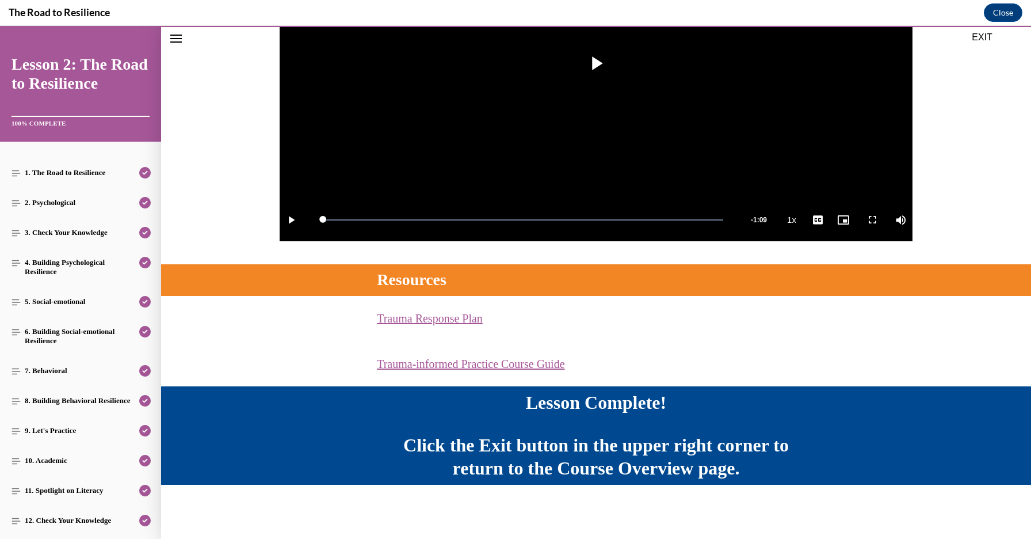
click at [989, 36] on button "EXIT" at bounding box center [982, 38] width 69 height 14
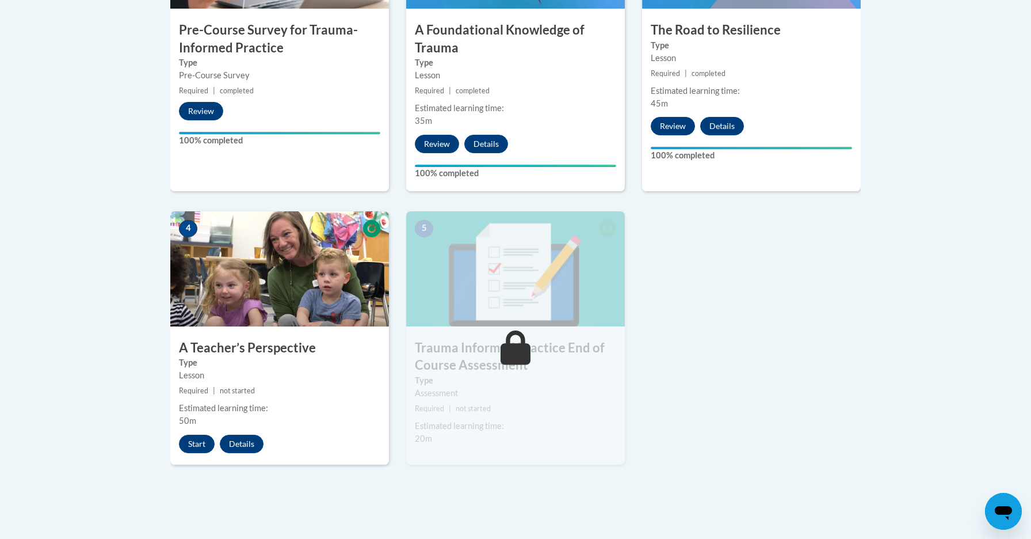
scroll to position [550, 0]
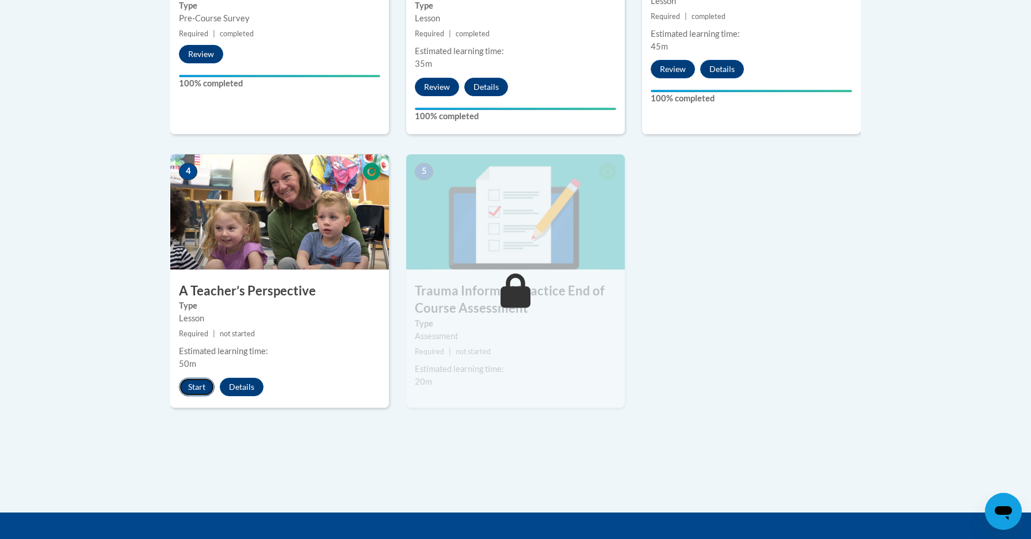
click at [203, 384] on button "Start" at bounding box center [197, 387] width 36 height 18
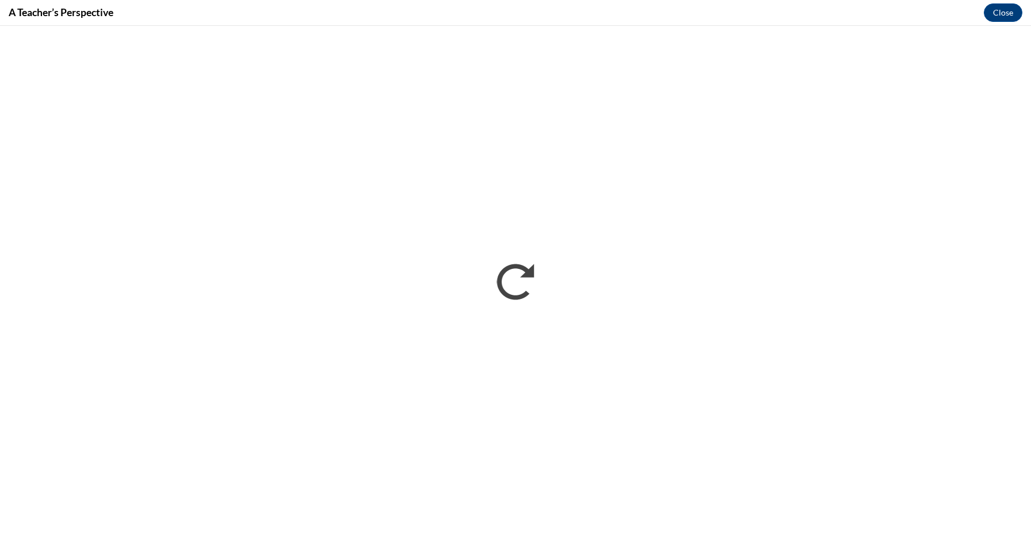
scroll to position [0, 0]
click at [1004, 10] on button "Close" at bounding box center [1003, 12] width 39 height 18
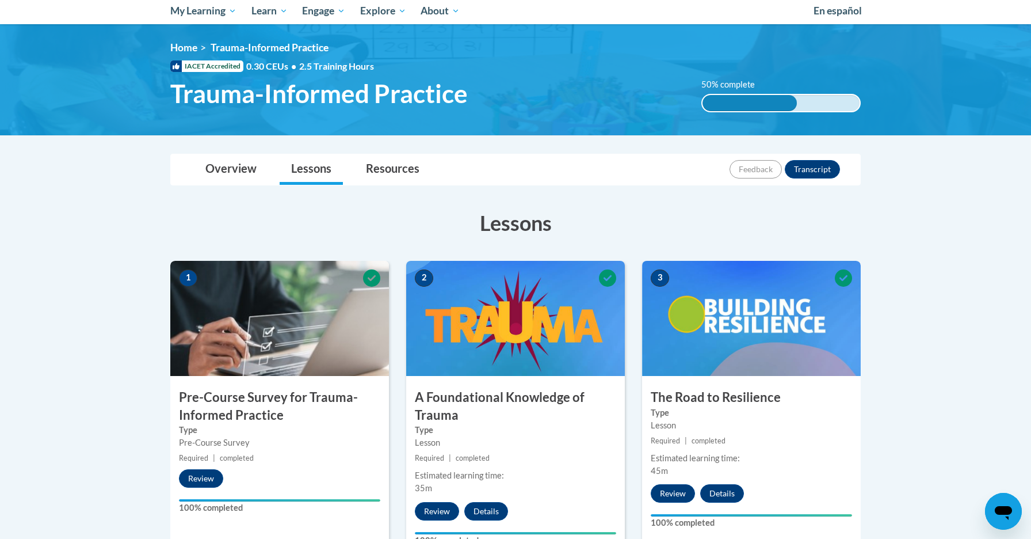
scroll to position [125, 0]
